Goal: Connect with others: Connect with others

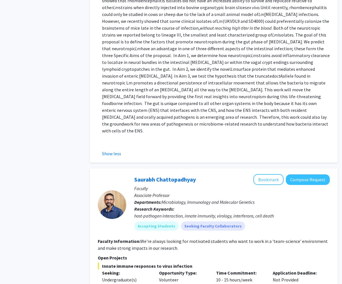
scroll to position [315, 0]
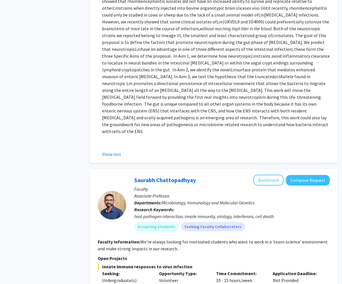
click at [269, 175] on button "Bookmark" at bounding box center [269, 180] width 30 height 11
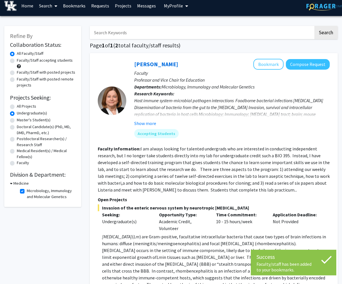
scroll to position [0, 0]
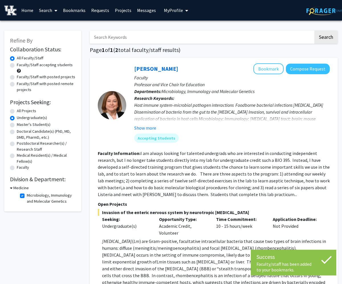
click at [264, 66] on button "Bookmark" at bounding box center [269, 68] width 30 height 11
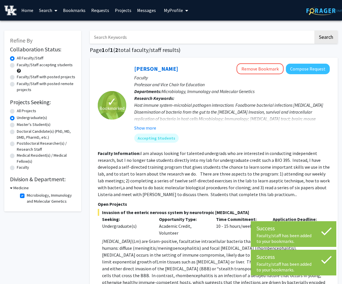
click at [27, 194] on label "Microbiology, Immunology and Molecular Genetics" at bounding box center [50, 198] width 47 height 12
click at [27, 194] on input "Microbiology, Immunology and Molecular Genetics" at bounding box center [29, 194] width 4 height 4
checkbox input "false"
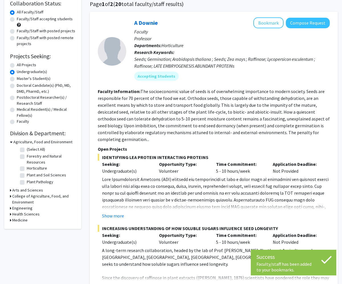
scroll to position [85, 0]
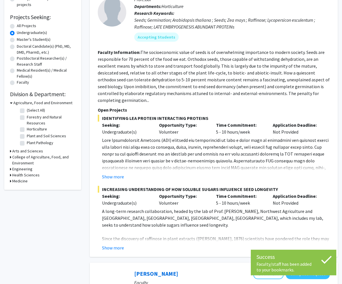
click at [22, 176] on h3 "Health Sciences" at bounding box center [25, 175] width 27 height 6
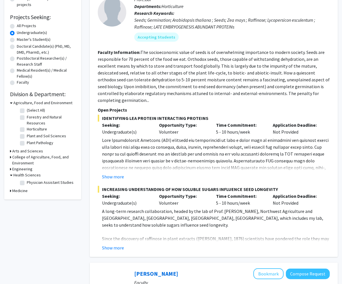
click at [20, 188] on h3 "Medicine" at bounding box center [19, 191] width 15 height 6
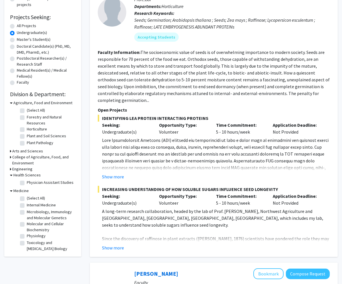
click at [27, 237] on label "Physiology" at bounding box center [36, 236] width 19 height 6
click at [27, 236] on input "Physiology" at bounding box center [29, 235] width 4 height 4
checkbox input "true"
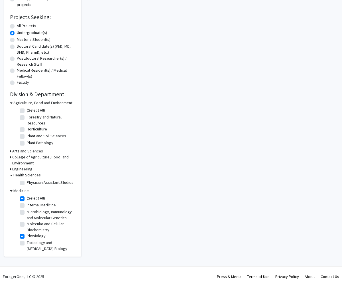
checkbox input "true"
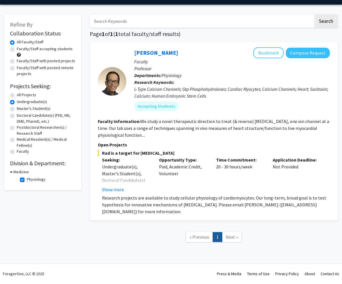
scroll to position [16, 0]
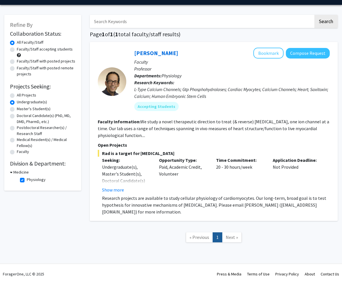
click at [266, 52] on button "Bookmark" at bounding box center [269, 53] width 30 height 11
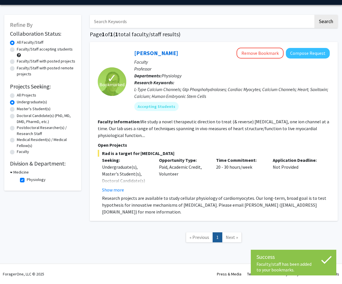
click at [27, 179] on label "Physiology" at bounding box center [36, 180] width 19 height 6
click at [27, 179] on input "Physiology" at bounding box center [29, 179] width 4 height 4
checkbox input "false"
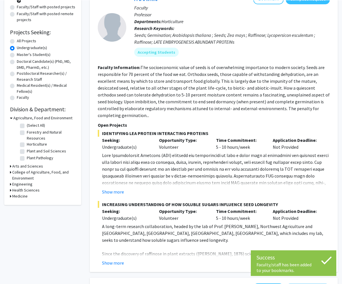
click at [23, 194] on h3 "Medicine" at bounding box center [19, 195] width 15 height 6
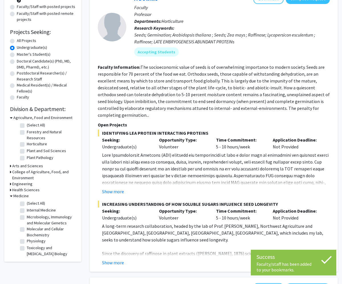
scroll to position [88, 0]
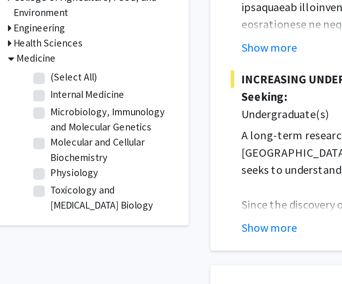
click at [27, 227] on label "Toxicology and [MEDICAL_DATA] Biology" at bounding box center [50, 233] width 47 height 12
click at [27, 227] on input "Toxicology and Cancer Biology" at bounding box center [29, 229] width 4 height 4
checkbox input "true"
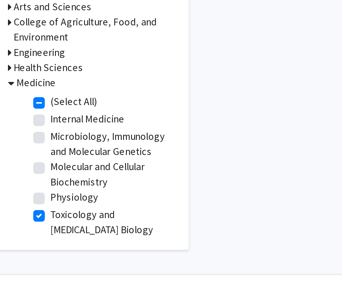
checkbox input "true"
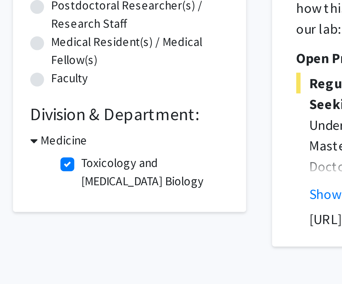
click at [27, 192] on label "Toxicology and Cancer Biology" at bounding box center [50, 198] width 47 height 12
click at [27, 192] on input "Toxicology and Cancer Biology" at bounding box center [29, 194] width 4 height 4
checkbox input "false"
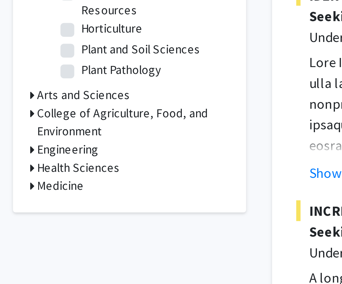
click at [11, 240] on icon at bounding box center [10, 243] width 1 height 6
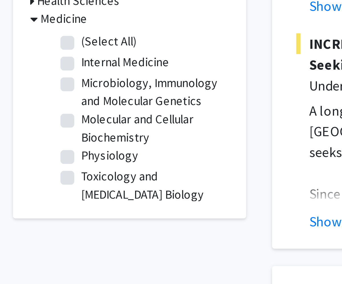
scroll to position [78, 0]
click at [27, 218] on label "Molecular and Cellular Biochemistry" at bounding box center [50, 224] width 47 height 12
click at [27, 218] on input "Molecular and Cellular Biochemistry" at bounding box center [29, 220] width 4 height 4
checkbox input "true"
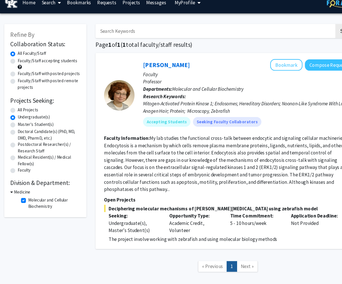
scroll to position [8, 0]
click at [271, 59] on button "Bookmark" at bounding box center [269, 60] width 30 height 11
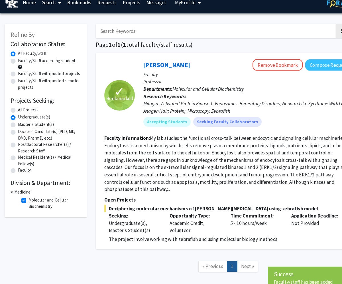
click at [27, 186] on label "Molecular and Cellular Biochemistry" at bounding box center [50, 190] width 47 height 12
click at [27, 186] on input "Molecular and Cellular Biochemistry" at bounding box center [29, 186] width 4 height 4
checkbox input "false"
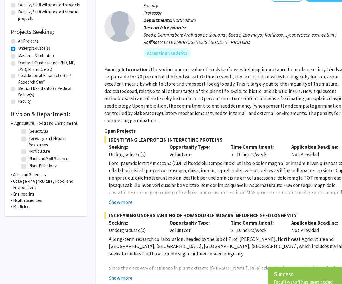
click at [25, 192] on h3 "Medicine" at bounding box center [19, 194] width 15 height 6
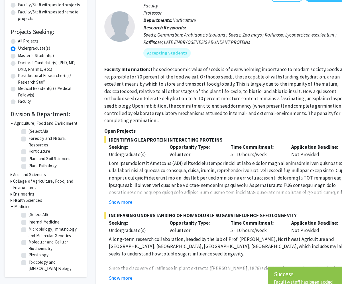
scroll to position [74, 0]
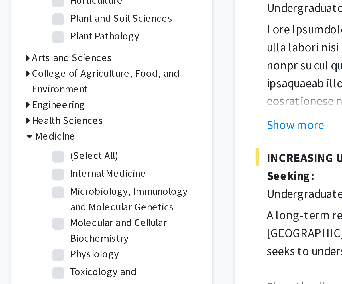
click at [27, 203] on label "Internal Medicine" at bounding box center [41, 206] width 29 height 6
click at [27, 203] on input "Internal Medicine" at bounding box center [29, 205] width 4 height 4
checkbox input "true"
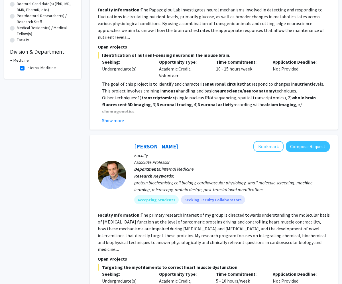
scroll to position [128, 0]
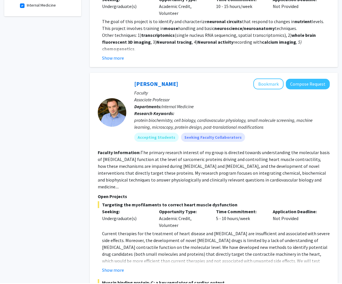
click at [266, 82] on button "Bookmark" at bounding box center [269, 84] width 30 height 11
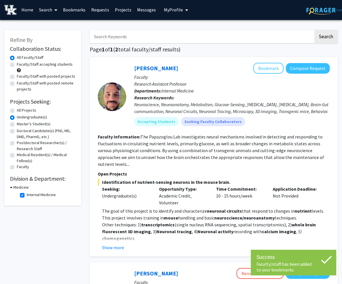
click at [269, 67] on button "Bookmark" at bounding box center [269, 68] width 30 height 11
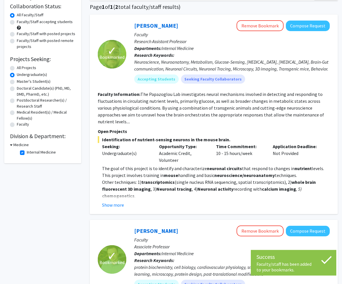
scroll to position [0, 0]
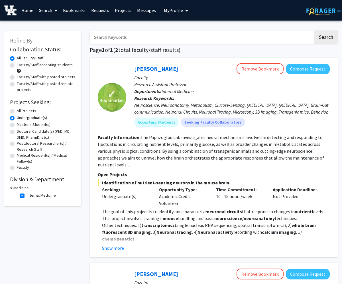
click at [27, 195] on label "Internal Medicine" at bounding box center [41, 195] width 29 height 6
click at [27, 195] on input "Internal Medicine" at bounding box center [29, 194] width 4 height 4
checkbox input "false"
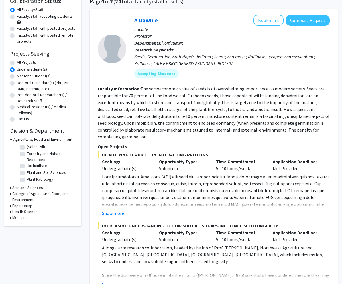
click at [24, 217] on h3 "Medicine" at bounding box center [19, 217] width 15 height 6
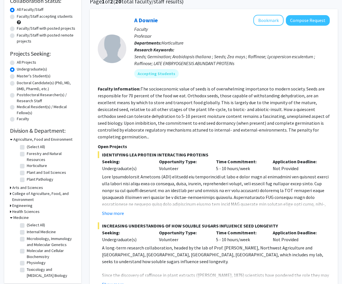
click at [27, 225] on label "(Select All)" at bounding box center [36, 225] width 18 height 6
click at [27, 225] on input "(Select All)" at bounding box center [29, 224] width 4 height 4
checkbox input "true"
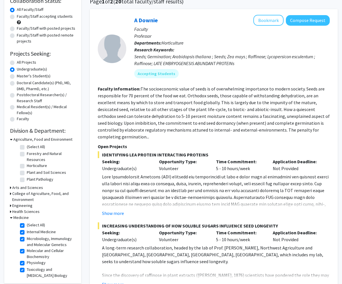
checkbox input "true"
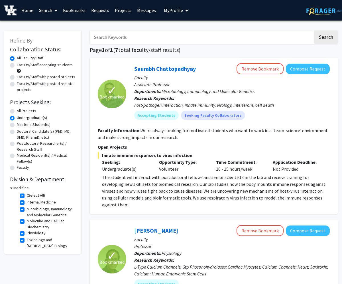
click at [82, 6] on link "Bookmarks" at bounding box center [74, 10] width 28 height 20
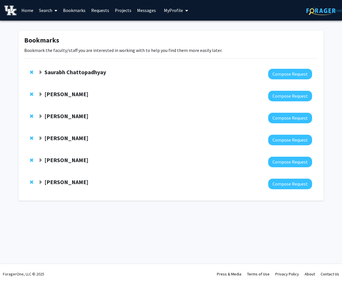
click at [298, 75] on button "Compose Request" at bounding box center [290, 74] width 44 height 11
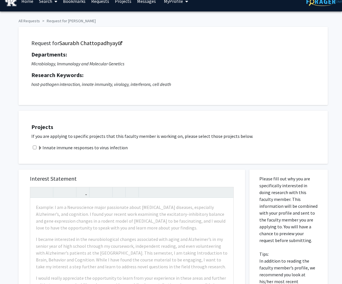
scroll to position [10, 0]
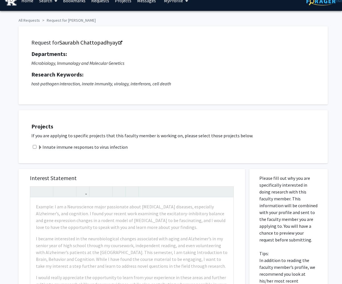
click at [114, 46] on link "Saurabh Chattopadhyay" at bounding box center [90, 42] width 62 height 7
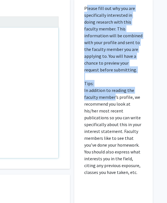
scroll to position [179, 175]
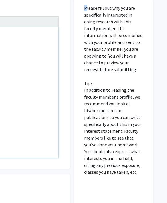
copy p
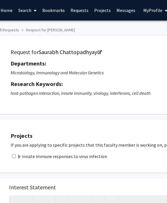
scroll to position [0, 0]
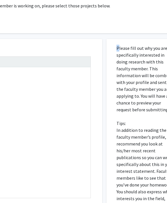
click at [113, 122] on div "Please fill out why you are specifically interested in doing research with this…" at bounding box center [146, 165] width 70 height 252
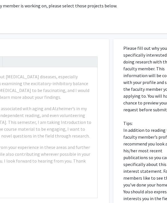
scroll to position [139, 175]
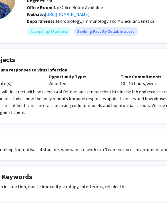
scroll to position [53, 53]
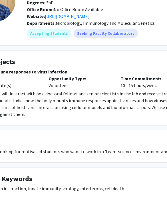
click at [125, 133] on fg-card "About We're always looking for motivated students who want to work in a 'team-s…" at bounding box center [117, 147] width 305 height 32
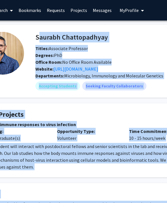
scroll to position [0, 44]
